Goal: Task Accomplishment & Management: Complete application form

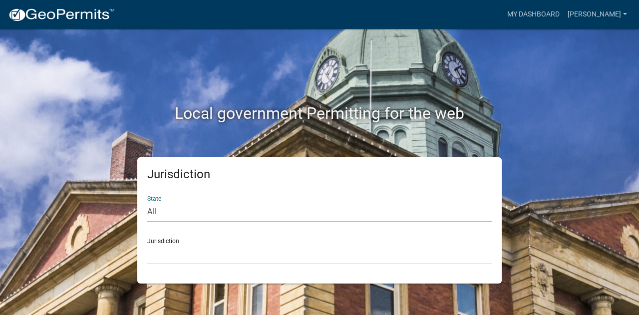
click at [235, 211] on select "All [US_STATE] [US_STATE] [US_STATE] [US_STATE] [US_STATE] [US_STATE] [US_STATE…" at bounding box center [319, 212] width 344 height 20
select select "[US_STATE]"
click at [147, 202] on select "All [US_STATE] [US_STATE] [US_STATE] [US_STATE] [US_STATE] [US_STATE] [US_STATE…" at bounding box center [319, 212] width 344 height 20
click at [221, 257] on select "City of [GEOGRAPHIC_DATA], [US_STATE] City of [GEOGRAPHIC_DATA], [US_STATE] Cit…" at bounding box center [319, 254] width 344 height 20
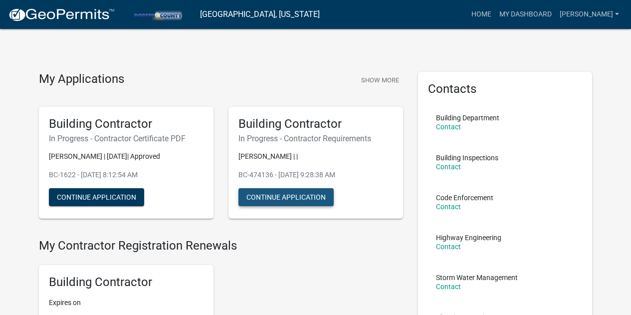
click at [286, 197] on button "Continue Application" at bounding box center [285, 197] width 95 height 18
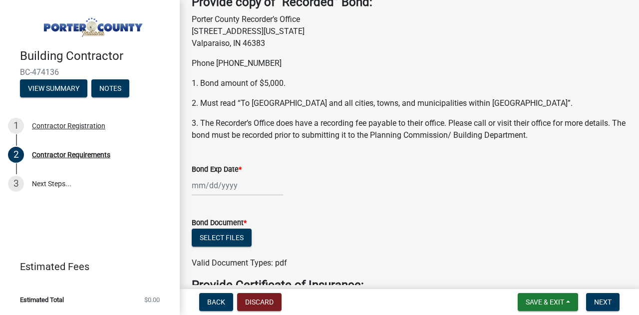
scroll to position [101, 0]
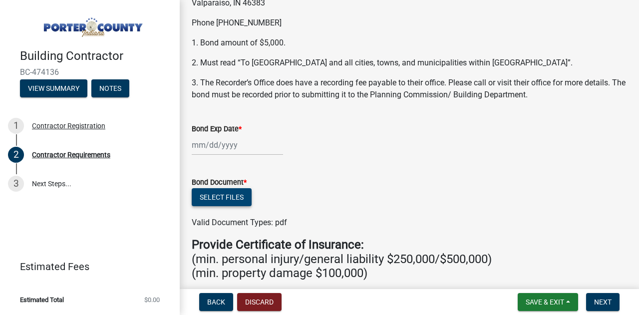
click at [214, 198] on button "Select files" at bounding box center [222, 197] width 60 height 18
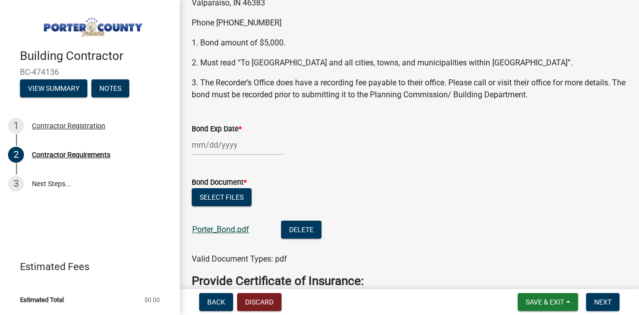
click at [223, 230] on link "Porter_Bond.pdf" at bounding box center [220, 229] width 57 height 9
click at [219, 156] on wm-data-entity-input "Bond Exp Date *" at bounding box center [409, 136] width 435 height 55
click at [228, 145] on div at bounding box center [237, 145] width 91 height 20
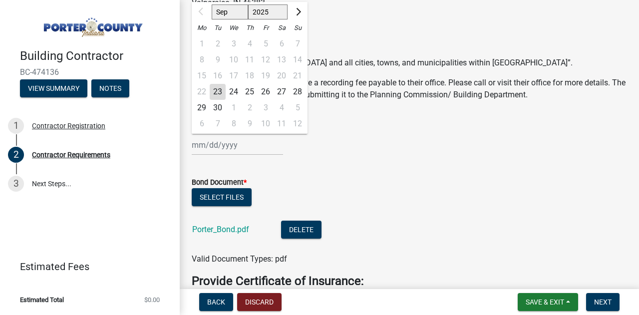
click at [235, 10] on select "Sep Oct Nov Dec" at bounding box center [230, 11] width 36 height 15
click at [287, 10] on select "2025 2026 2027 2028 2029 2030 2031 2032 2033 2034 2035 2036 2037 2038 2039 2040…" at bounding box center [268, 11] width 40 height 15
select select "2026"
click at [248, 4] on select "2025 2026 2027 2028 2029 2030 2031 2032 2033 2034 2035 2036 2037 2038 2039 2040…" at bounding box center [268, 11] width 40 height 15
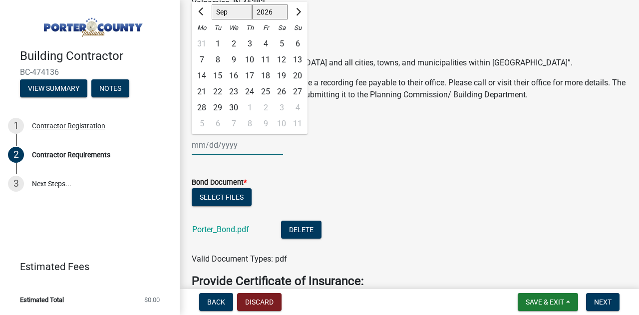
click at [224, 10] on select "Jan Feb Mar Apr May Jun [DATE] Aug Sep Oct Nov Dec" at bounding box center [232, 11] width 40 height 15
select select "8"
click at [212, 4] on select "Jan Feb Mar Apr May Jun [DATE] Aug Sep Oct Nov Dec" at bounding box center [232, 11] width 40 height 15
click at [298, 42] on div "2" at bounding box center [297, 44] width 16 height 16
type input "[DATE]"
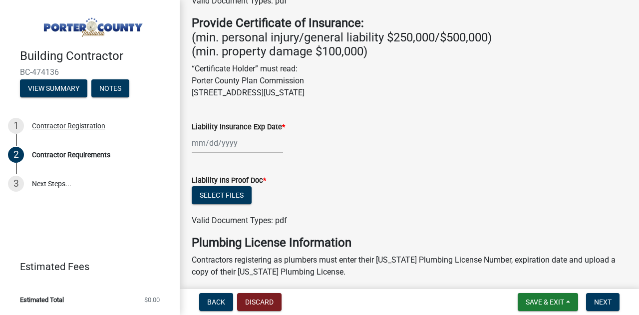
scroll to position [361, 0]
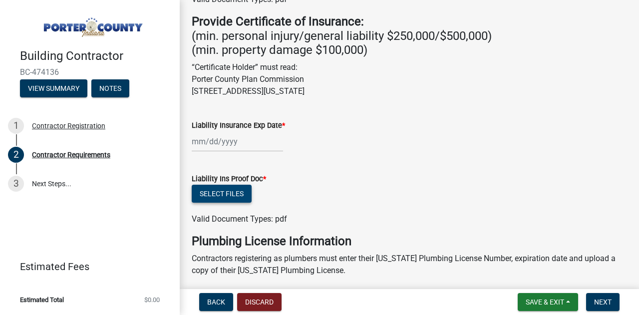
click at [223, 192] on button "Select files" at bounding box center [222, 194] width 60 height 18
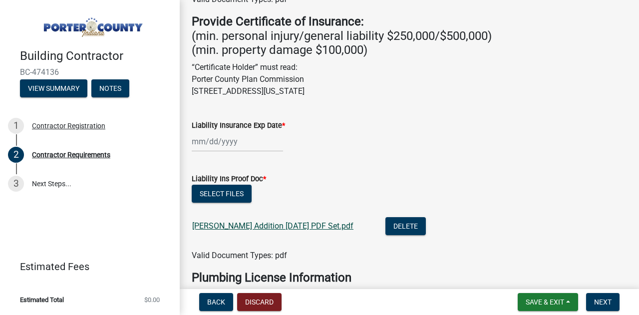
click at [248, 225] on link "[PERSON_NAME] Addition [DATE] PDF Set.pdf" at bounding box center [272, 225] width 161 height 9
click at [385, 223] on button "Delete" at bounding box center [405, 226] width 40 height 18
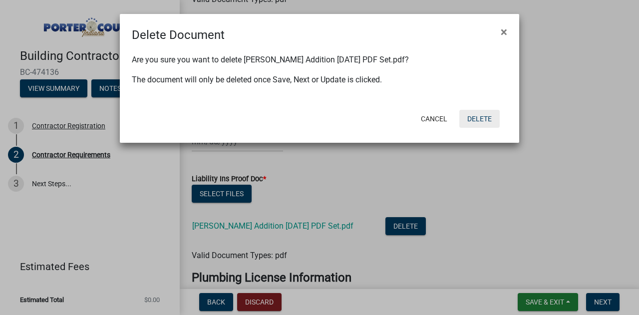
click at [484, 116] on button "Delete" at bounding box center [479, 119] width 40 height 18
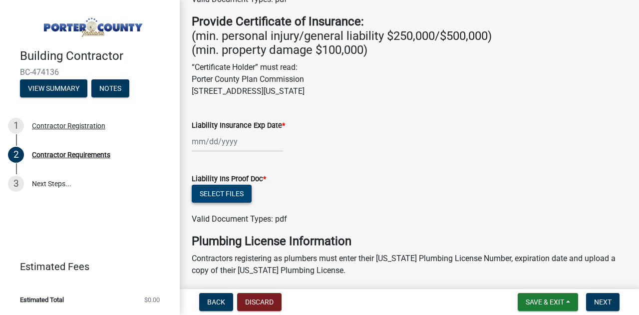
click at [214, 192] on button "Select files" at bounding box center [222, 194] width 60 height 18
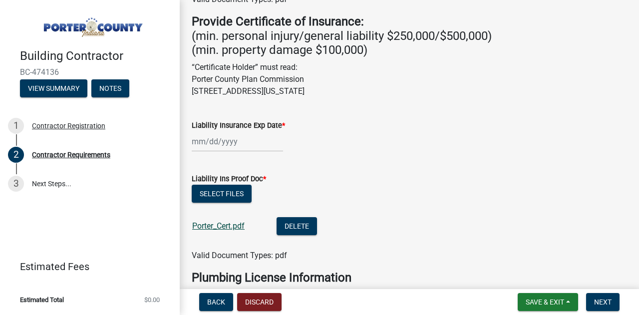
click at [200, 225] on link "Porter_Cert.pdf" at bounding box center [218, 225] width 52 height 9
click at [224, 142] on div at bounding box center [237, 141] width 91 height 20
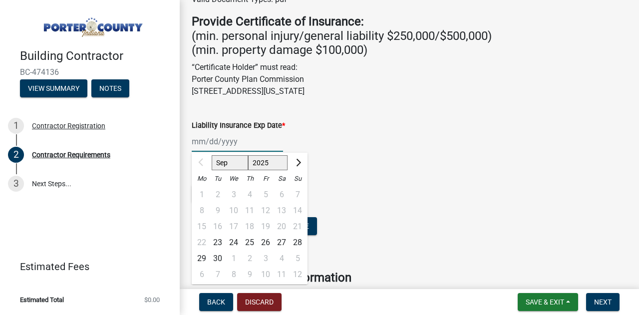
click at [265, 161] on select "2025 2026 2027 2028 2029 2030 2031 2032 2033 2034 2035 2036 2037 2038 2039 2040…" at bounding box center [268, 162] width 40 height 15
select select "2026"
click at [248, 155] on select "2025 2026 2027 2028 2029 2030 2031 2032 2033 2034 2035 2036 2037 2038 2039 2040…" at bounding box center [268, 162] width 40 height 15
click at [226, 161] on select "Jan Feb Mar Apr May Jun [DATE] Aug Sep Oct Nov Dec" at bounding box center [232, 162] width 40 height 15
select select "5"
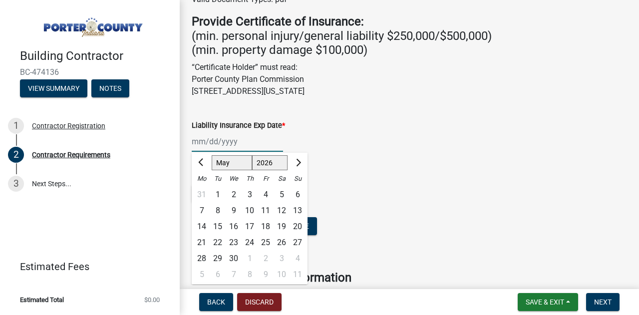
click at [212, 155] on select "Jan Feb Mar Apr May Jun [DATE] Aug Sep Oct Nov Dec" at bounding box center [232, 162] width 40 height 15
click at [265, 194] on div "1" at bounding box center [265, 195] width 16 height 16
type input "[DATE]"
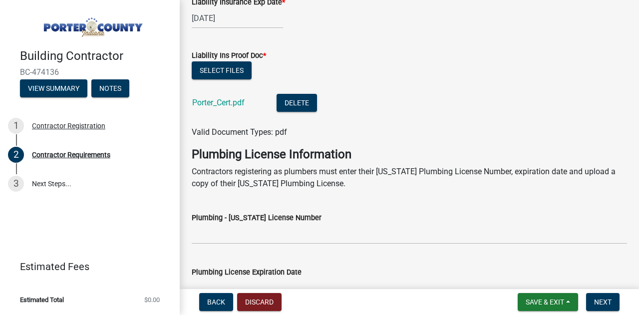
scroll to position [619, 0]
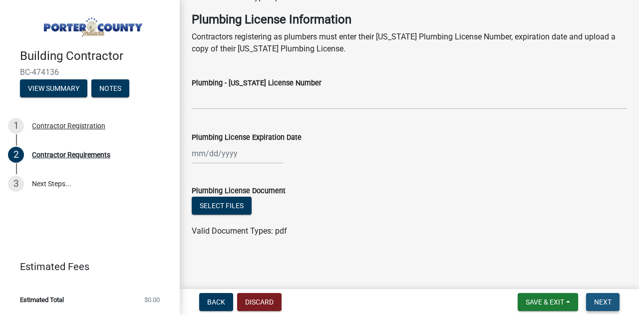
click at [609, 302] on span "Next" at bounding box center [602, 302] width 17 height 8
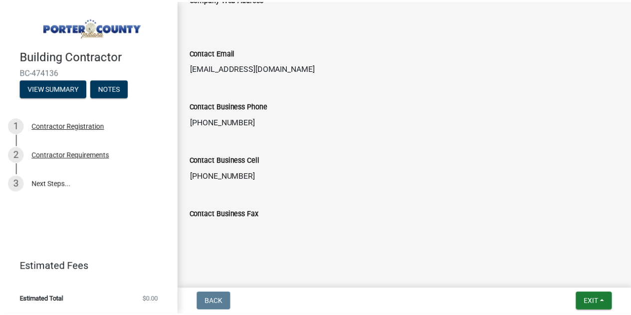
scroll to position [694, 0]
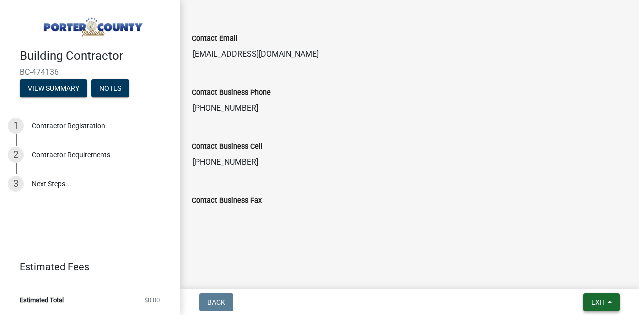
click at [602, 300] on span "Exit" at bounding box center [598, 302] width 14 height 8
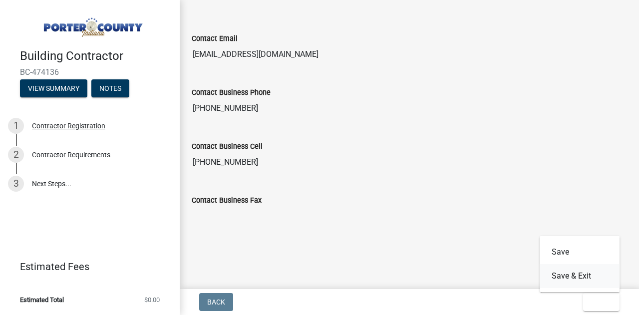
click at [593, 278] on button "Save & Exit" at bounding box center [579, 276] width 80 height 24
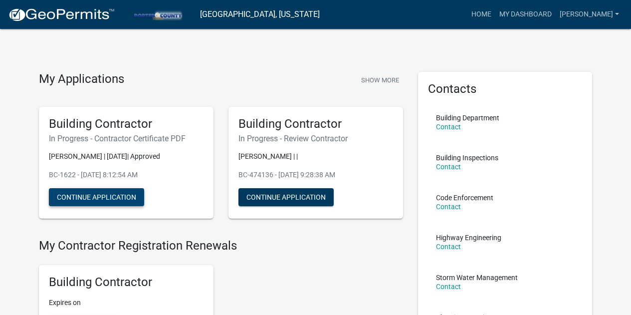
click at [114, 197] on button "Continue Application" at bounding box center [96, 197] width 95 height 18
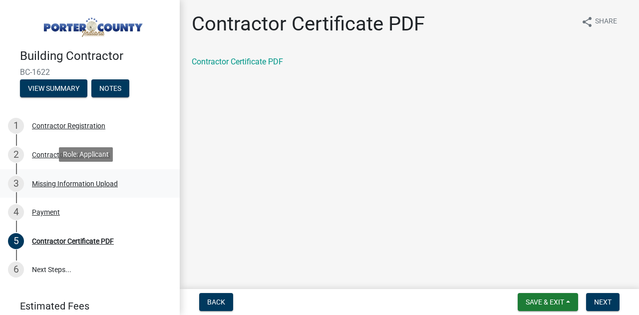
click at [88, 183] on div "Missing Information Upload" at bounding box center [75, 183] width 86 height 7
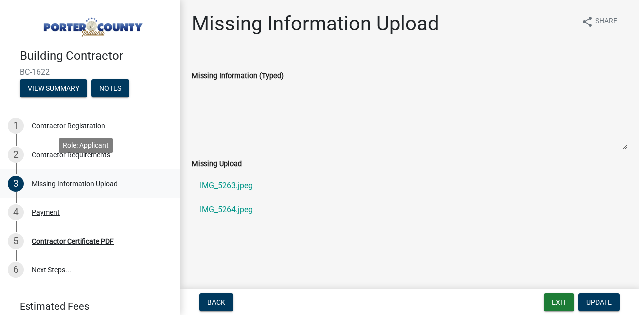
scroll to position [60, 0]
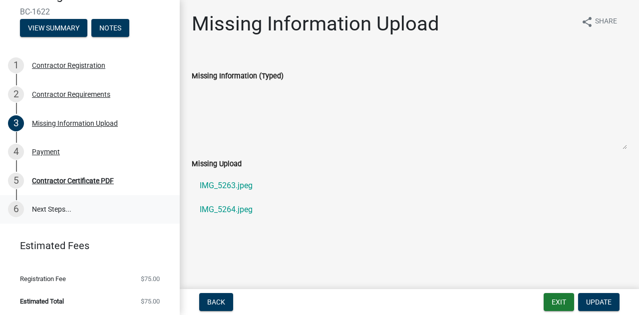
click at [41, 212] on link "6 Next Steps..." at bounding box center [90, 209] width 180 height 29
click at [59, 28] on button "View Summary" at bounding box center [53, 28] width 67 height 18
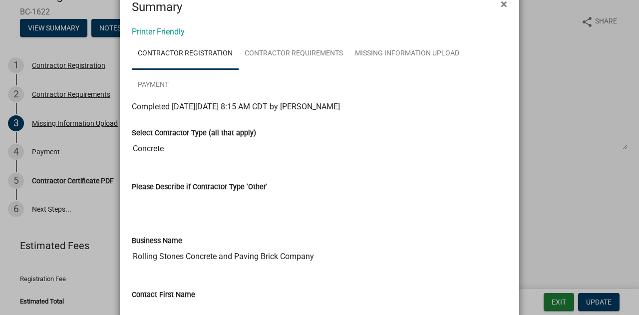
scroll to position [0, 0]
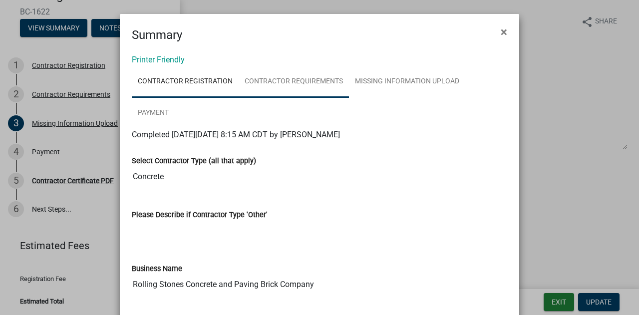
click at [290, 78] on link "Contractor Requirements" at bounding box center [293, 82] width 110 height 32
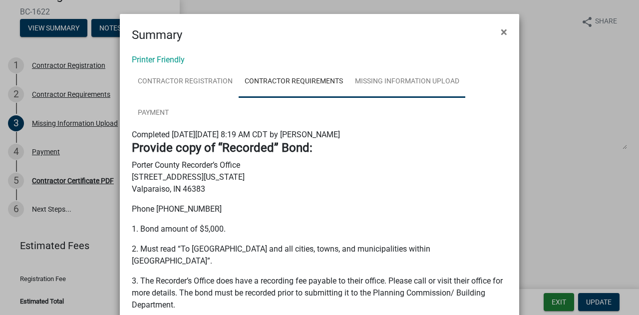
click at [389, 73] on link "Missing Information Upload" at bounding box center [407, 82] width 116 height 32
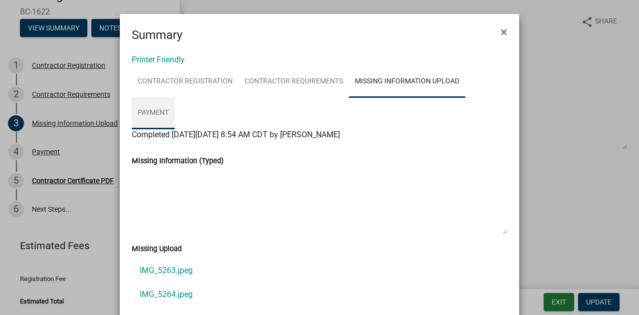
click at [175, 97] on link "Payment" at bounding box center [153, 113] width 43 height 32
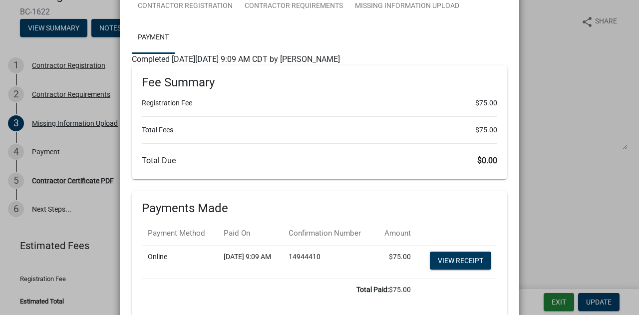
scroll to position [144, 0]
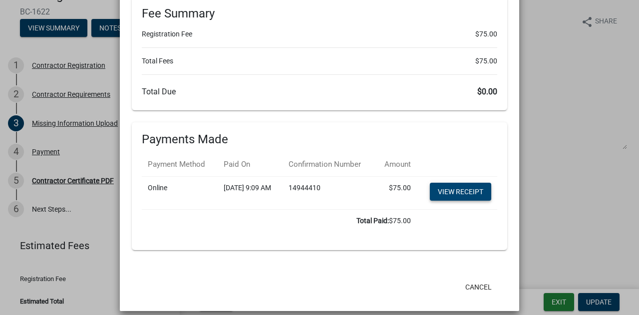
click at [457, 183] on link "View receipt" at bounding box center [460, 192] width 61 height 18
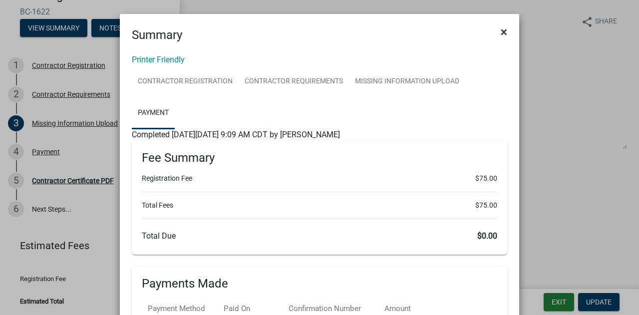
click at [500, 28] on span "×" at bounding box center [503, 32] width 6 height 14
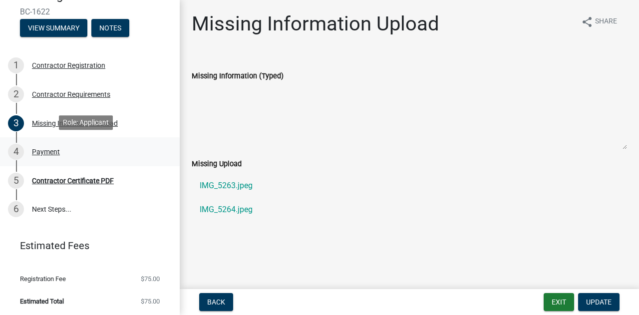
drag, startPoint x: 270, startPoint y: 147, endPoint x: 122, endPoint y: 158, distance: 148.6
click at [122, 158] on div "Building Contractor BC-1622 View Summary Notes 1 Contractor Registration 2 Cont…" at bounding box center [319, 157] width 639 height 315
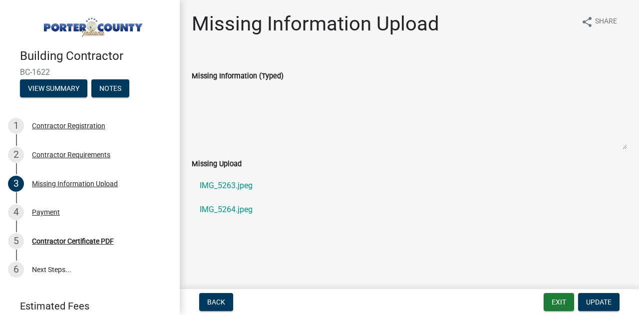
drag, startPoint x: 563, startPoint y: 303, endPoint x: 601, endPoint y: 272, distance: 48.2
click at [601, 272] on main "Missing Information Upload share Share Missing Information (Typed) Missing Uplo…" at bounding box center [409, 142] width 459 height 285
click at [549, 308] on button "Exit" at bounding box center [558, 302] width 30 height 18
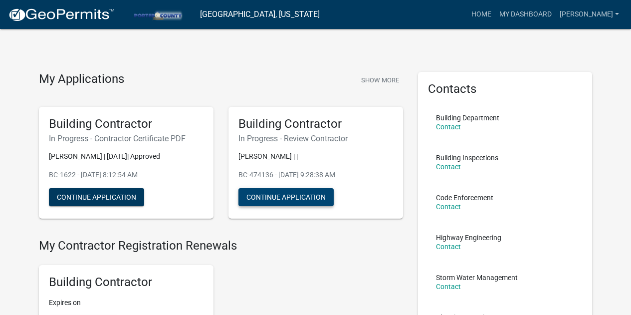
click at [306, 194] on button "Continue Application" at bounding box center [285, 197] width 95 height 18
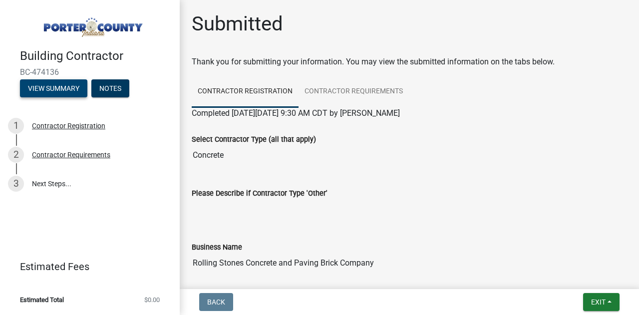
click at [55, 86] on button "View Summary" at bounding box center [53, 88] width 67 height 18
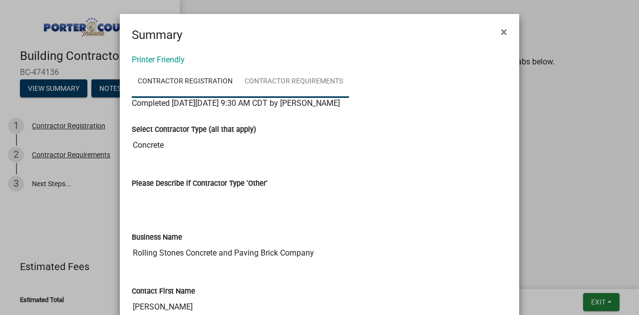
click at [298, 85] on link "Contractor Requirements" at bounding box center [293, 82] width 110 height 32
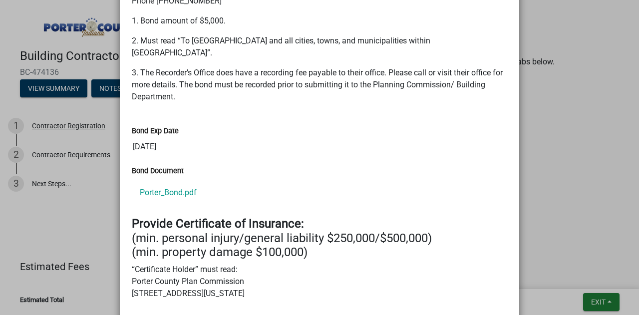
scroll to position [178, 0]
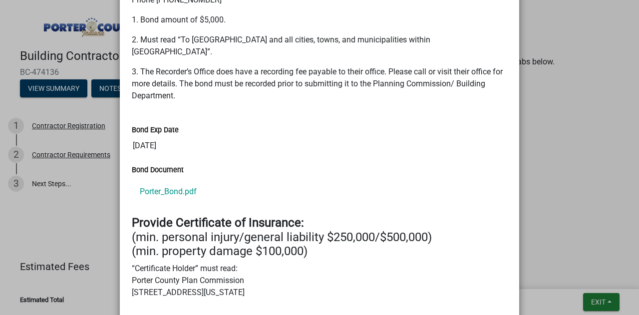
click at [308, 196] on div "Bond Document Porter_Bond.pdf" at bounding box center [319, 190] width 390 height 52
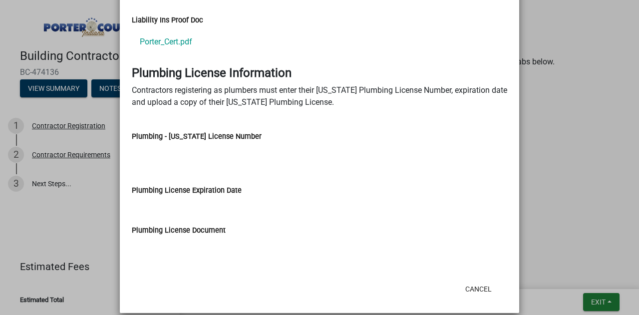
scroll to position [0, 0]
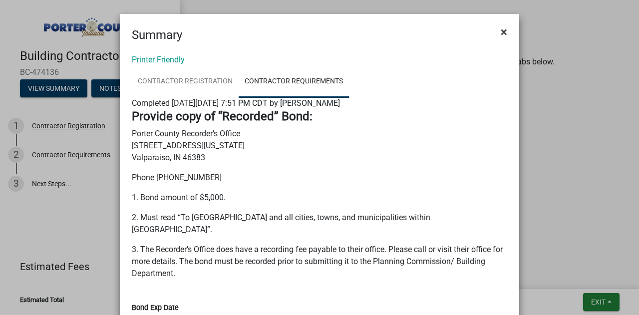
click at [500, 31] on span "×" at bounding box center [503, 32] width 6 height 14
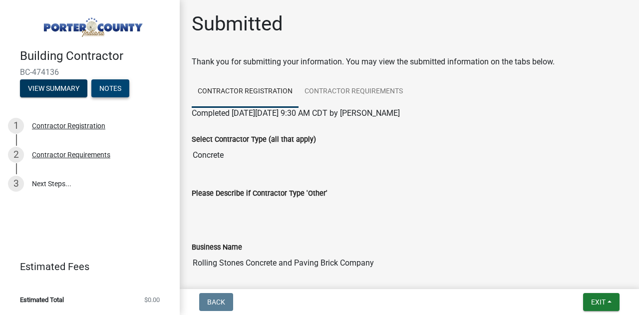
click at [115, 92] on button "Notes" at bounding box center [110, 88] width 38 height 18
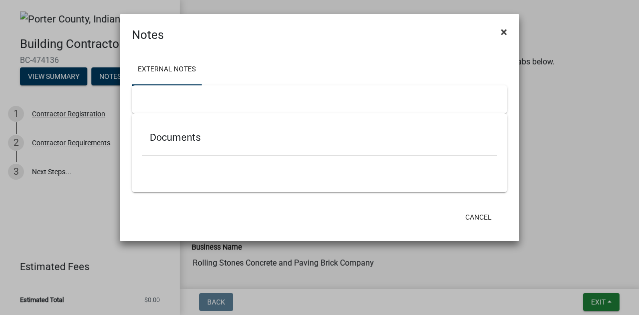
click at [504, 31] on span "×" at bounding box center [503, 32] width 6 height 14
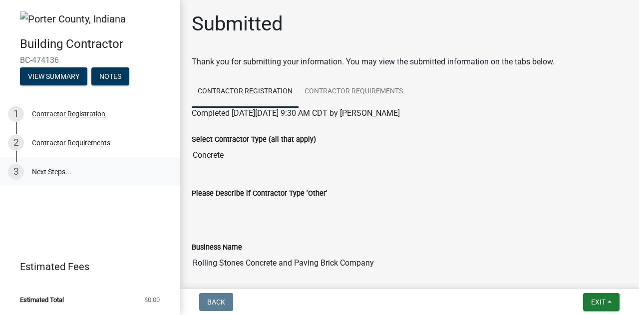
click at [55, 175] on link "3 Next Steps..." at bounding box center [90, 171] width 180 height 29
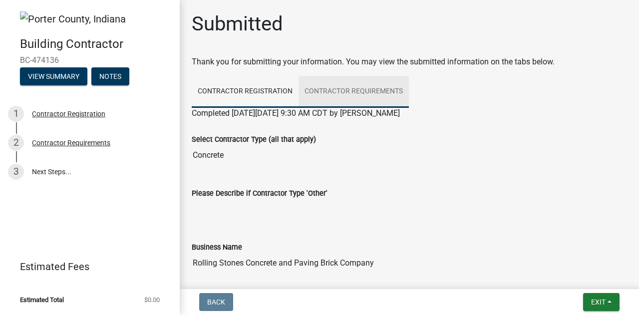
click at [376, 90] on link "Contractor Requirements" at bounding box center [353, 92] width 110 height 32
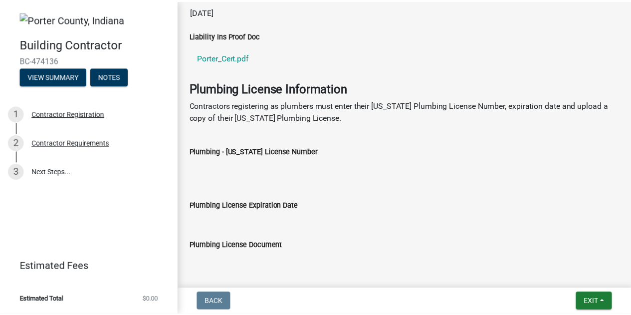
scroll to position [528, 0]
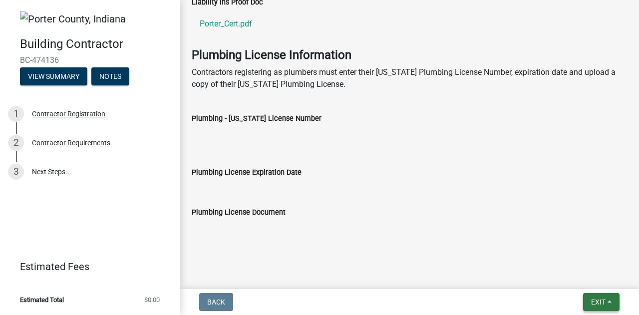
click at [603, 305] on span "Exit" at bounding box center [598, 302] width 14 height 8
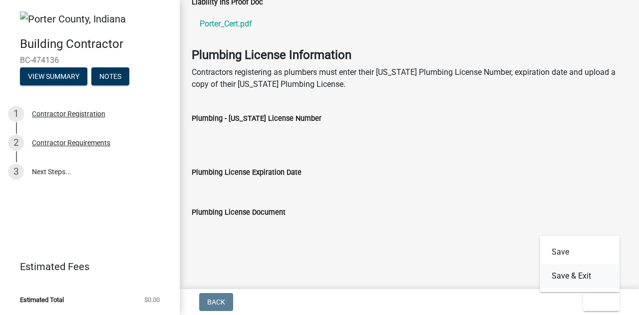
click at [573, 278] on button "Save & Exit" at bounding box center [579, 276] width 80 height 24
